Goal: Task Accomplishment & Management: Complete application form

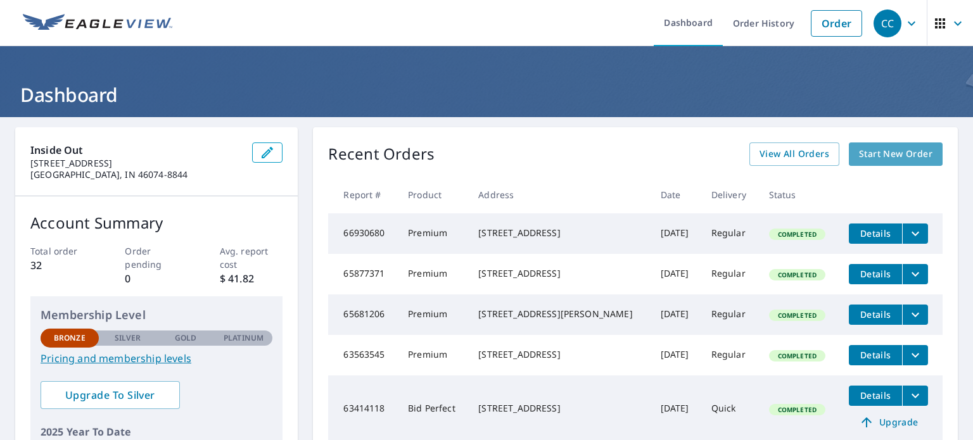
click at [897, 157] on span "Start New Order" at bounding box center [895, 154] width 73 height 16
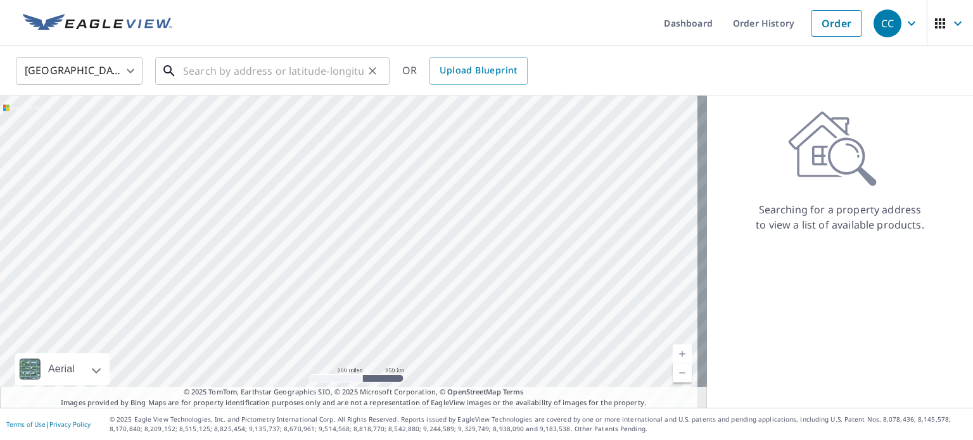
click at [243, 73] on input "text" at bounding box center [273, 70] width 181 height 35
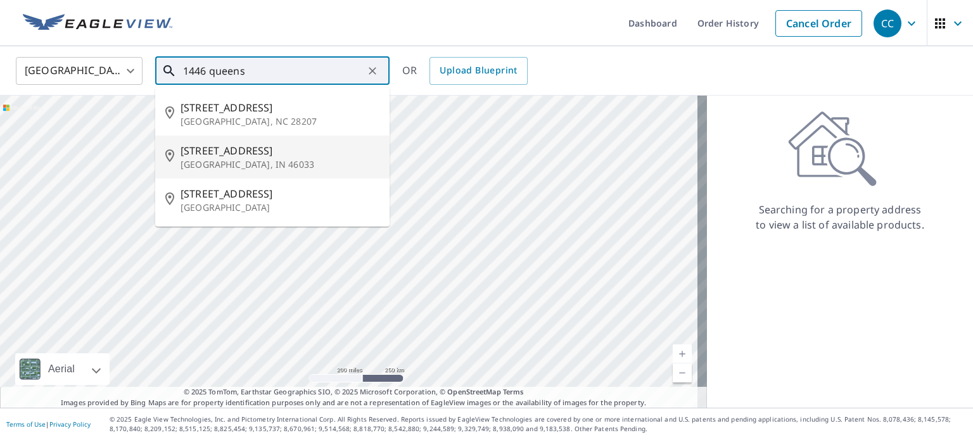
click at [208, 157] on span "[STREET_ADDRESS]" at bounding box center [280, 150] width 199 height 15
type input "[STREET_ADDRESS][PERSON_NAME]"
